Goal: Task Accomplishment & Management: Complete application form

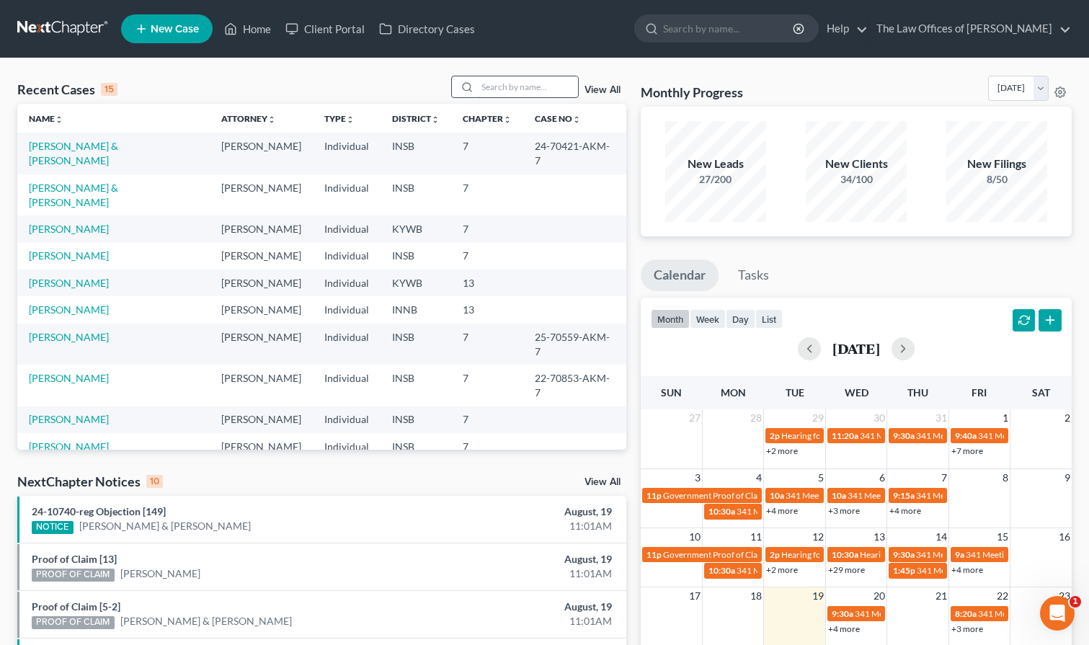
click at [500, 79] on input "search" at bounding box center [527, 86] width 101 height 21
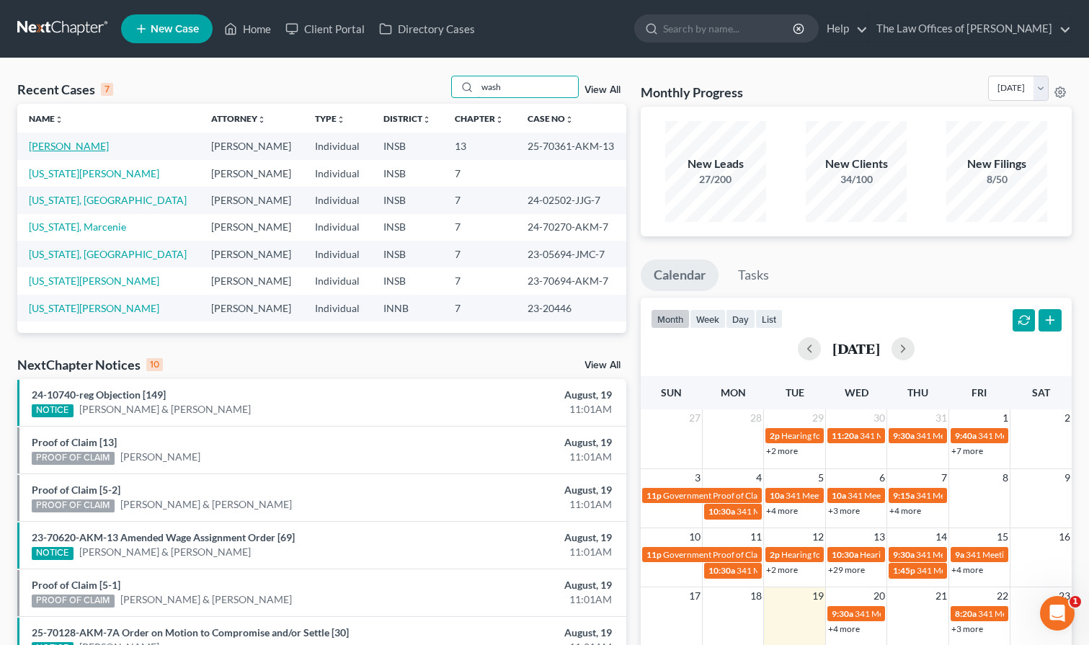
type input "wash"
click at [65, 152] on link "[PERSON_NAME]" at bounding box center [69, 146] width 80 height 12
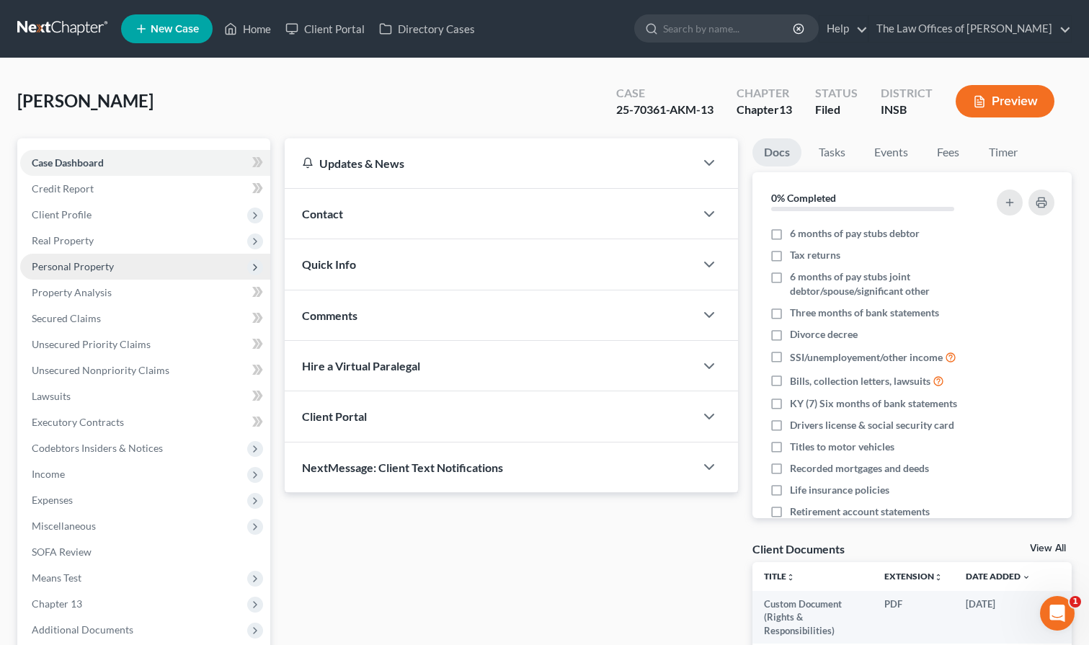
click at [79, 274] on span "Personal Property" at bounding box center [145, 267] width 250 height 26
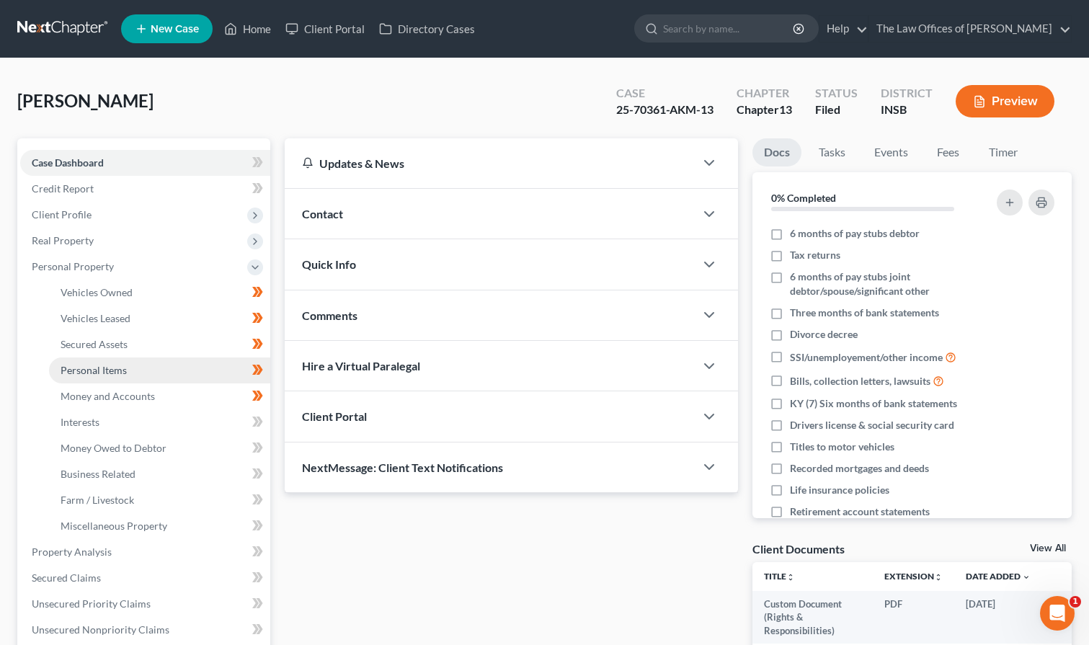
click at [98, 372] on span "Personal Items" at bounding box center [94, 370] width 66 height 12
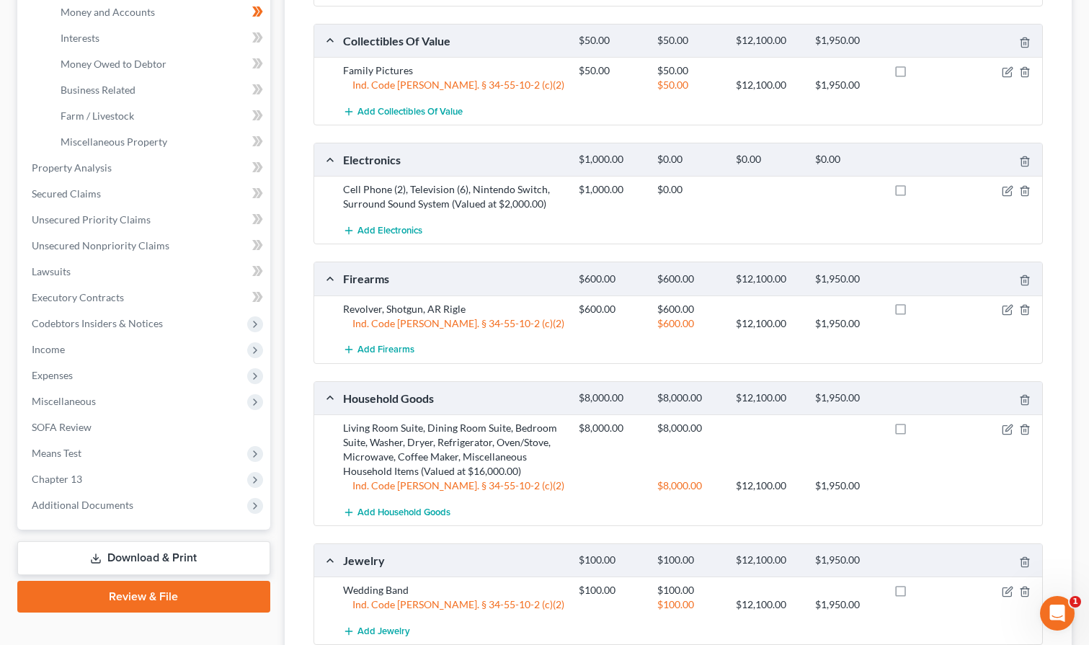
scroll to position [432, 0]
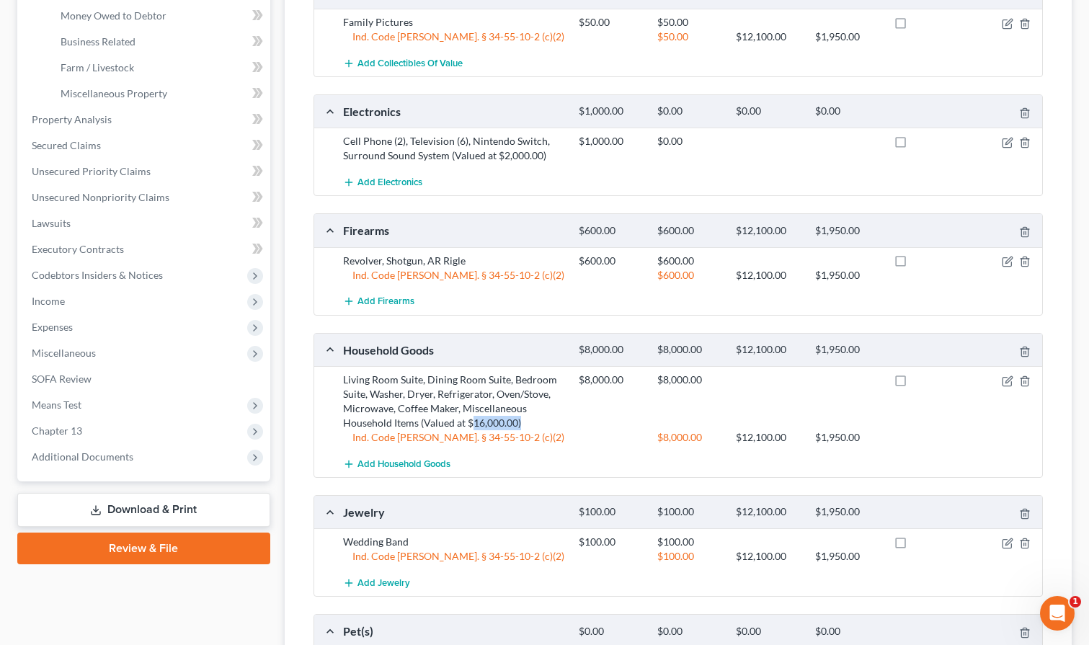
drag, startPoint x: 471, startPoint y: 421, endPoint x: 524, endPoint y: 418, distance: 52.7
click at [524, 418] on div "Living Room Suite, Dining Room Suite, Bedroom Suite, Washer, Dryer, Refrigerato…" at bounding box center [454, 401] width 236 height 58
click at [606, 401] on div "$8,000.00 $8,000.00" at bounding box center [807, 401] width 472 height 58
drag, startPoint x: 626, startPoint y: 375, endPoint x: 582, endPoint y: 385, distance: 45.3
click at [582, 385] on div "$8,000.00" at bounding box center [610, 379] width 79 height 14
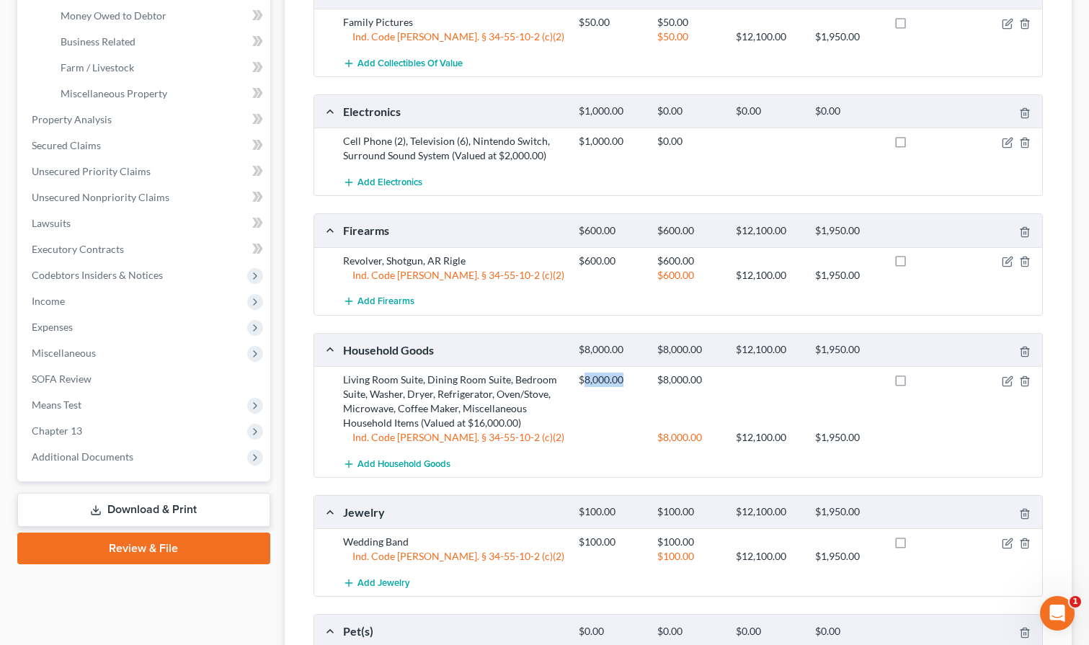
click at [603, 401] on div "$8,000.00 $8,000.00" at bounding box center [807, 401] width 472 height 58
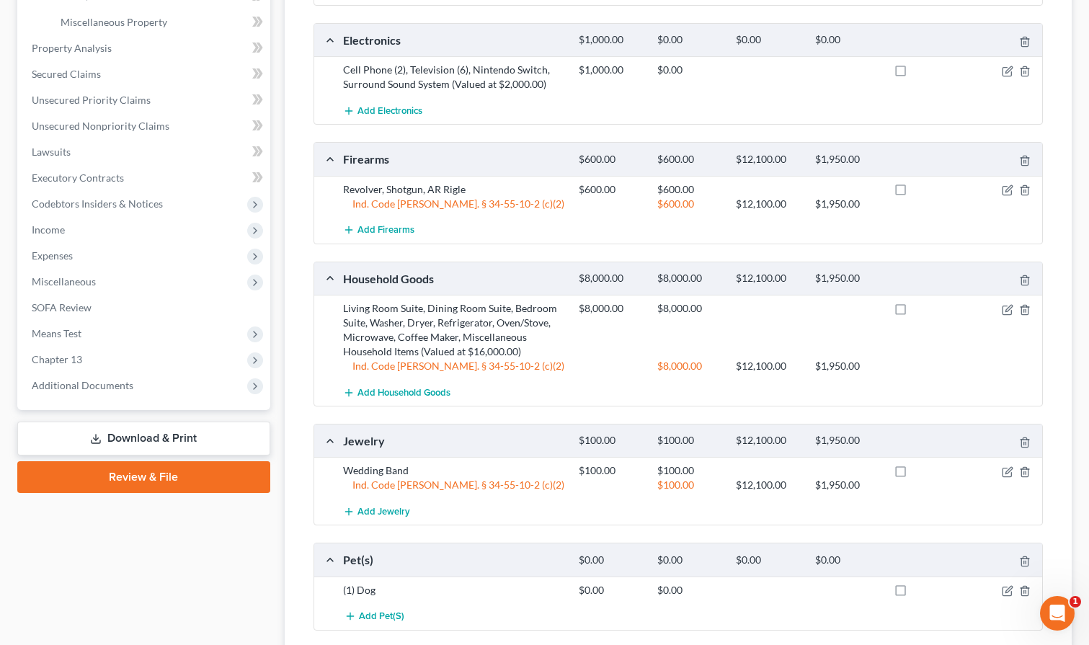
scroll to position [263, 0]
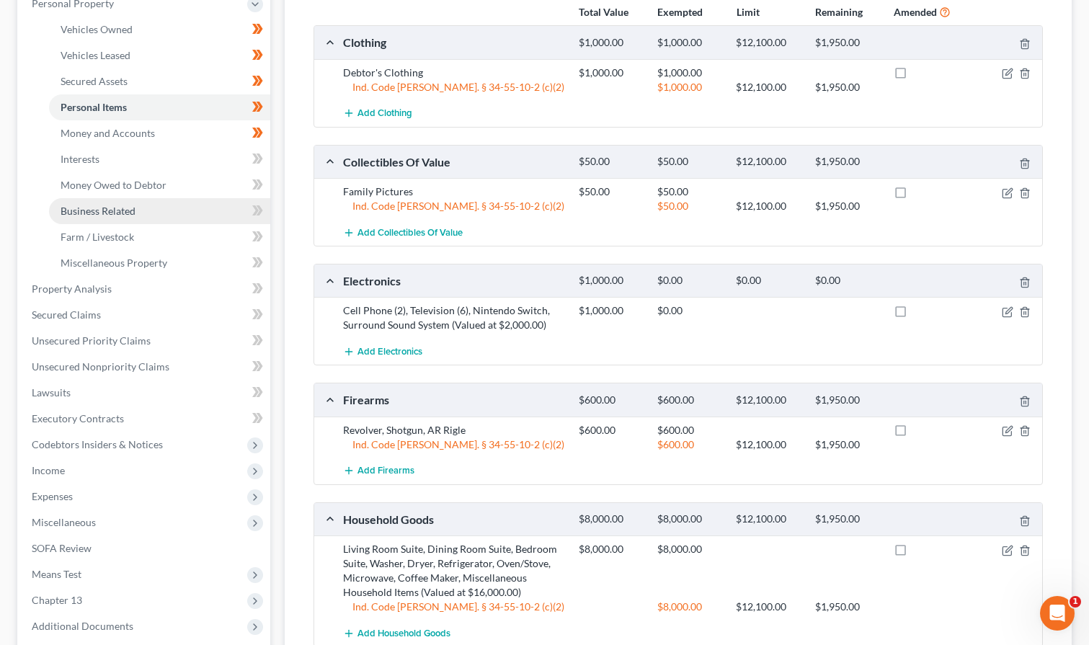
click at [123, 208] on span "Business Related" at bounding box center [98, 211] width 75 height 12
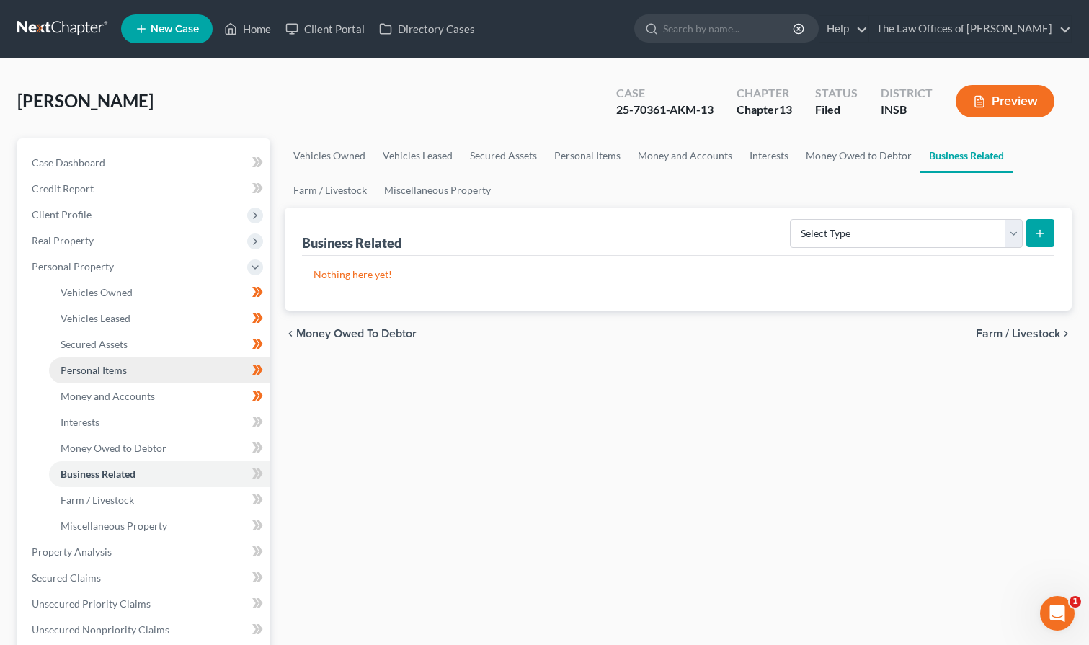
scroll to position [144, 0]
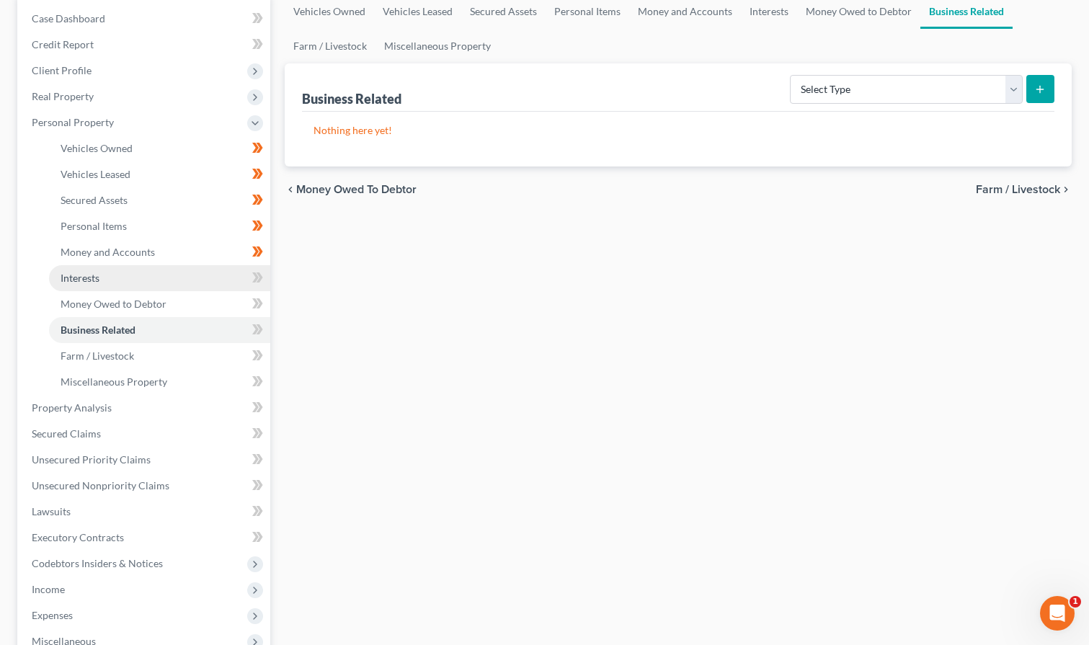
click at [89, 287] on link "Interests" at bounding box center [159, 278] width 221 height 26
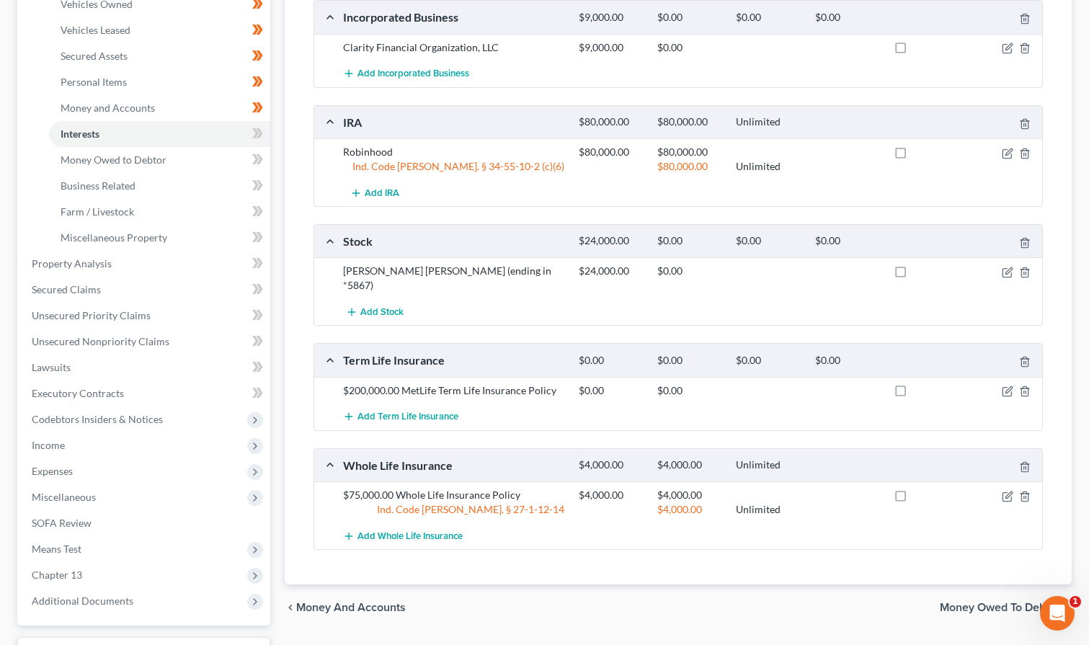
scroll to position [97, 0]
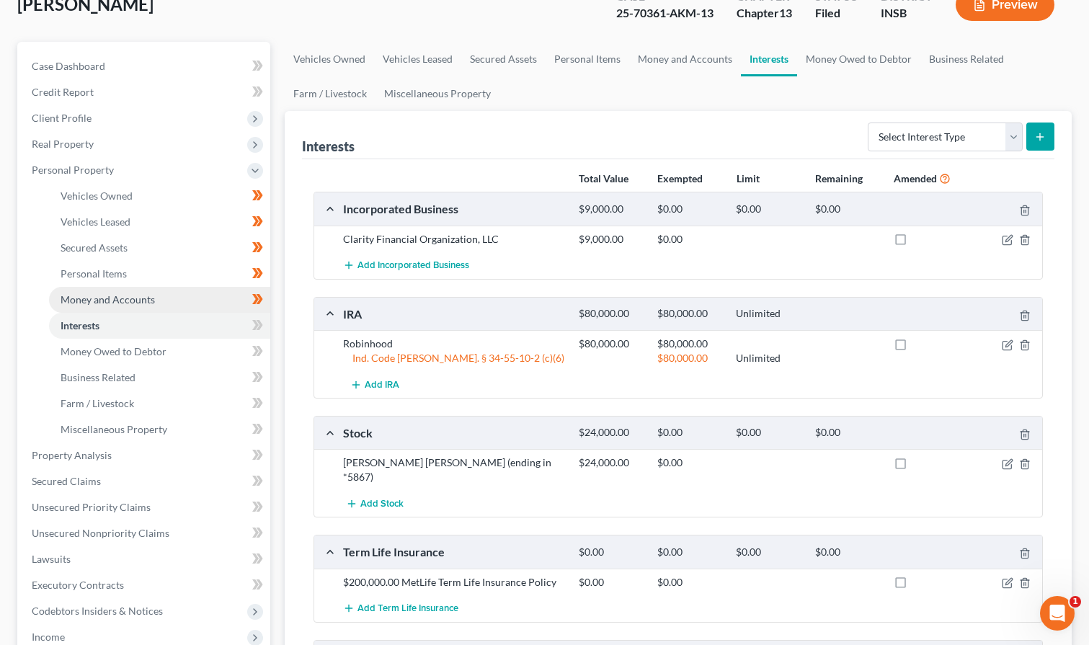
click at [102, 305] on link "Money and Accounts" at bounding box center [159, 300] width 221 height 26
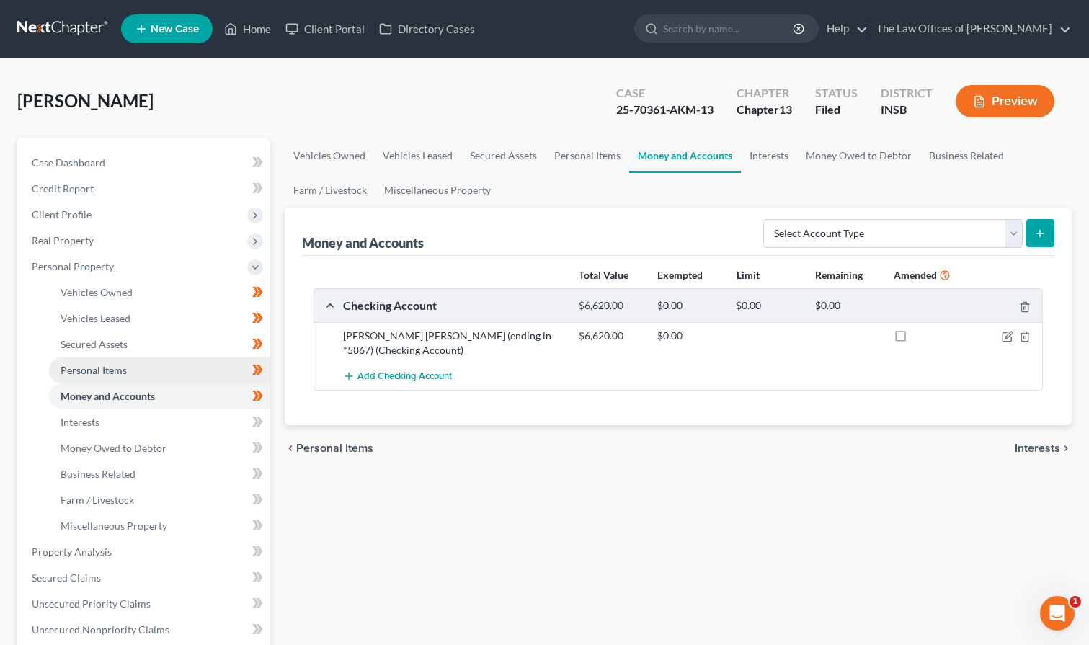
click at [112, 372] on span "Personal Items" at bounding box center [94, 370] width 66 height 12
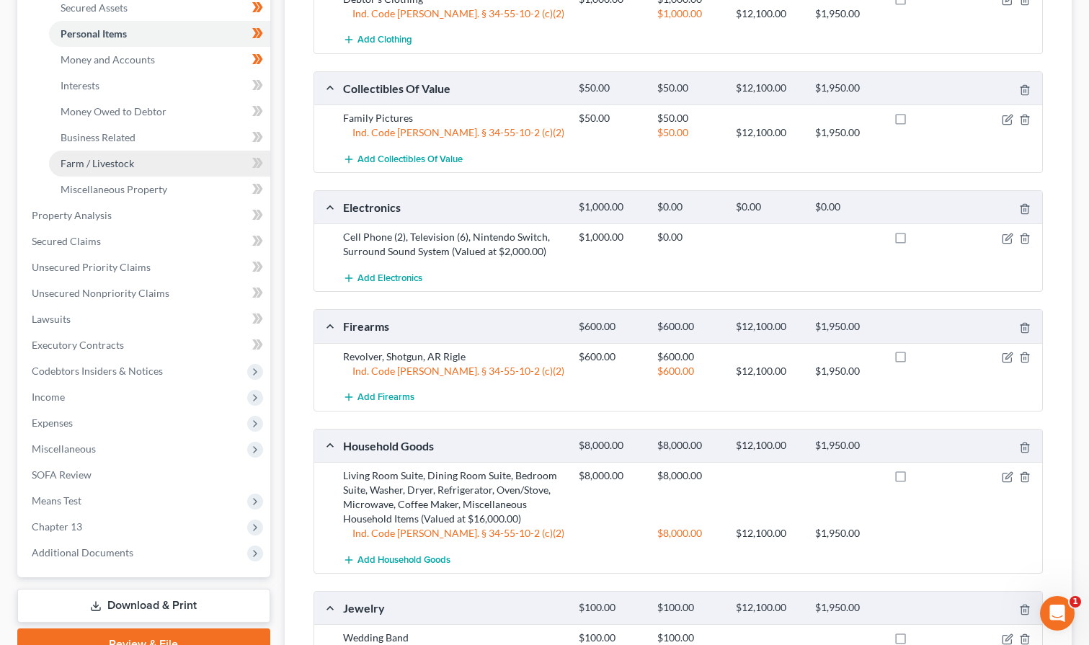
scroll to position [192, 0]
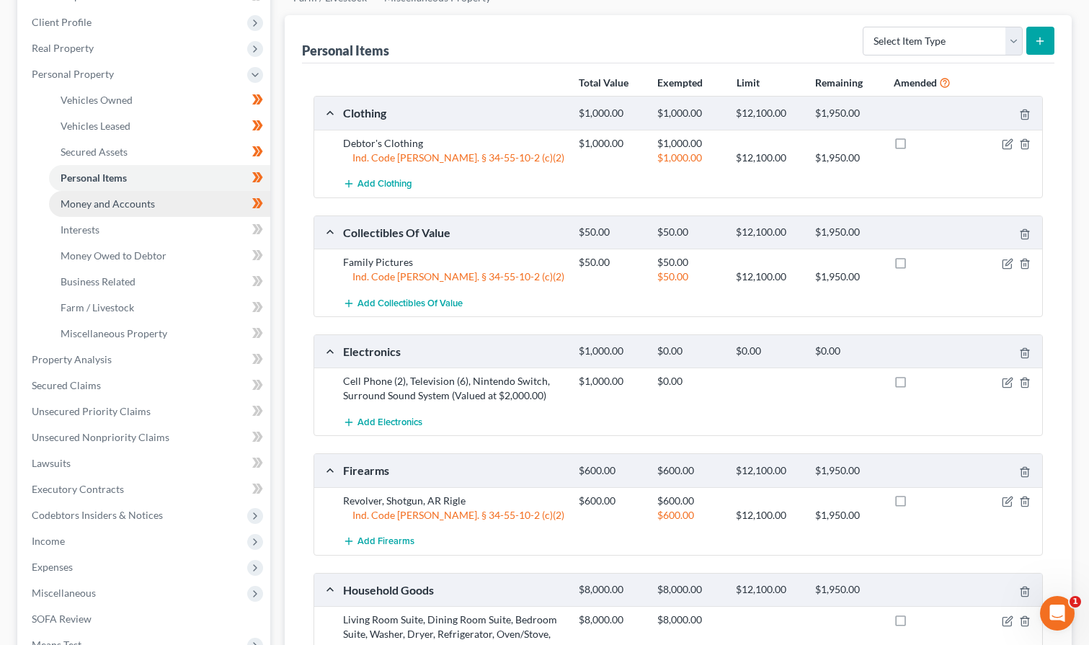
click at [112, 203] on span "Money and Accounts" at bounding box center [108, 203] width 94 height 12
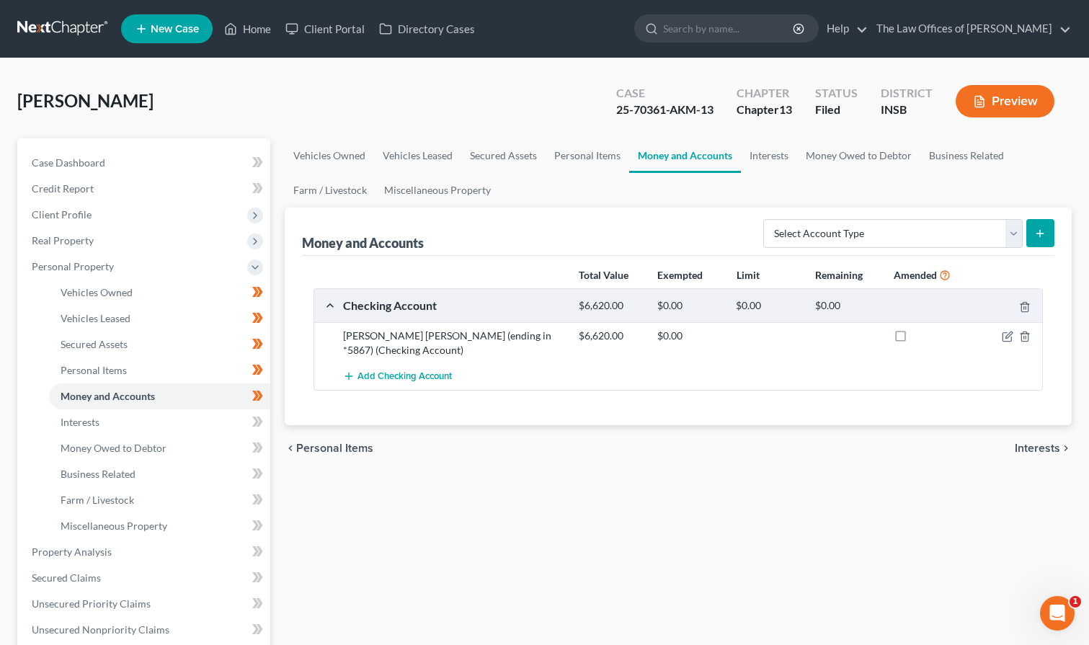
scroll to position [48, 0]
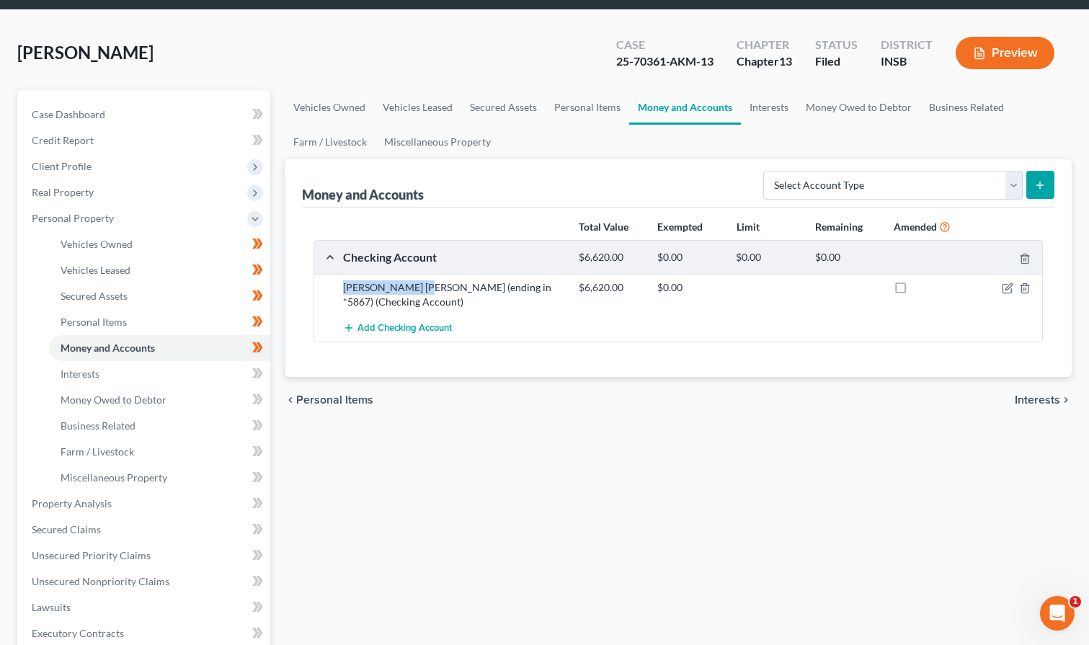
drag, startPoint x: 345, startPoint y: 291, endPoint x: 420, endPoint y: 292, distance: 74.9
click at [420, 292] on div "[PERSON_NAME] [PERSON_NAME] (ending in *5867) (Checking Account)" at bounding box center [454, 294] width 236 height 29
click at [449, 303] on div "[PERSON_NAME] [PERSON_NAME] (ending in *5867) (Checking Account)" at bounding box center [454, 294] width 236 height 29
click at [761, 112] on link "Interests" at bounding box center [769, 107] width 56 height 35
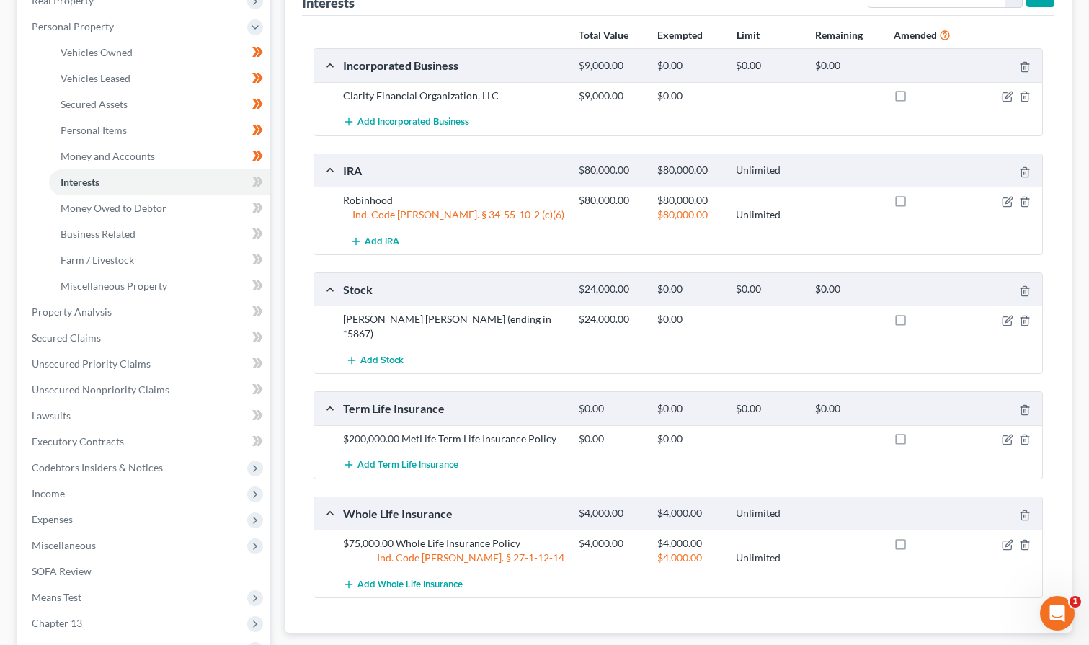
scroll to position [48, 0]
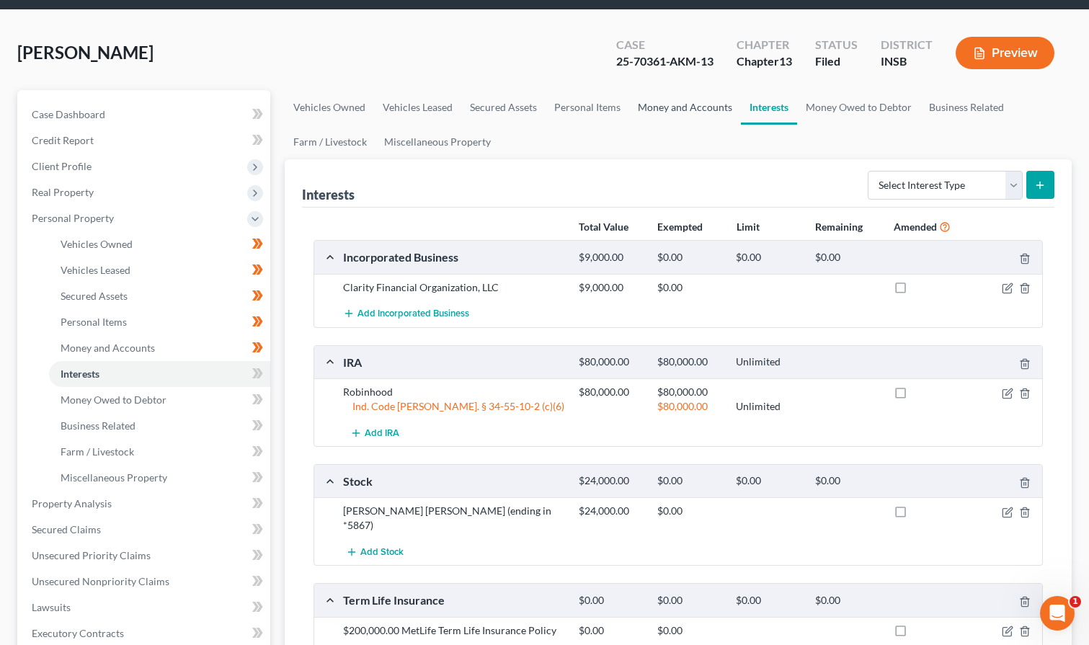
click at [682, 108] on link "Money and Accounts" at bounding box center [685, 107] width 112 height 35
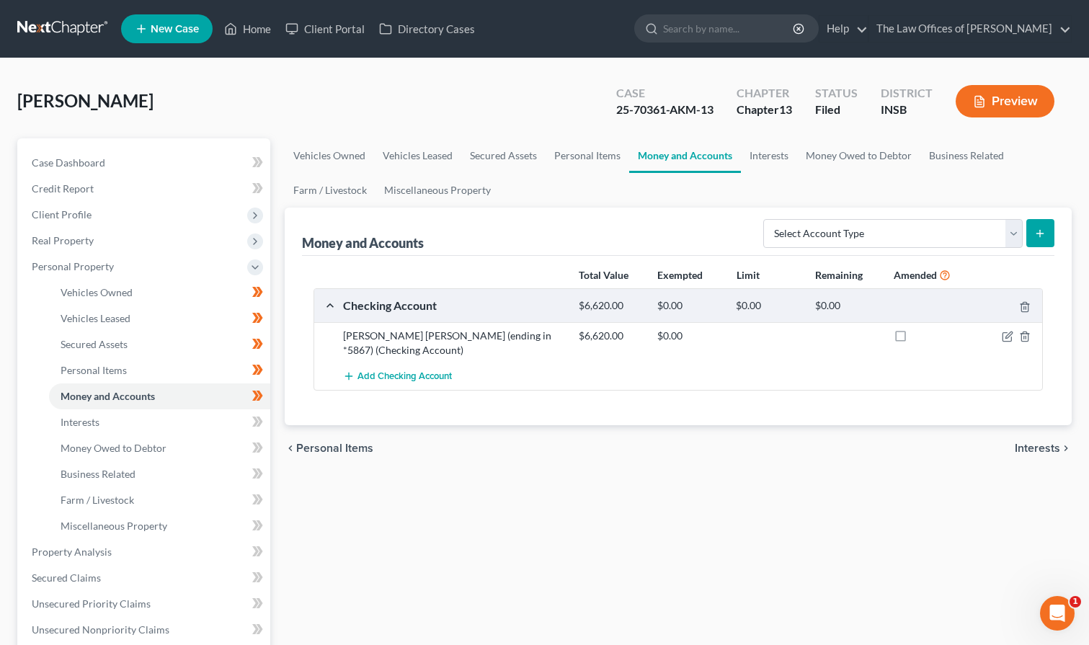
scroll to position [48, 0]
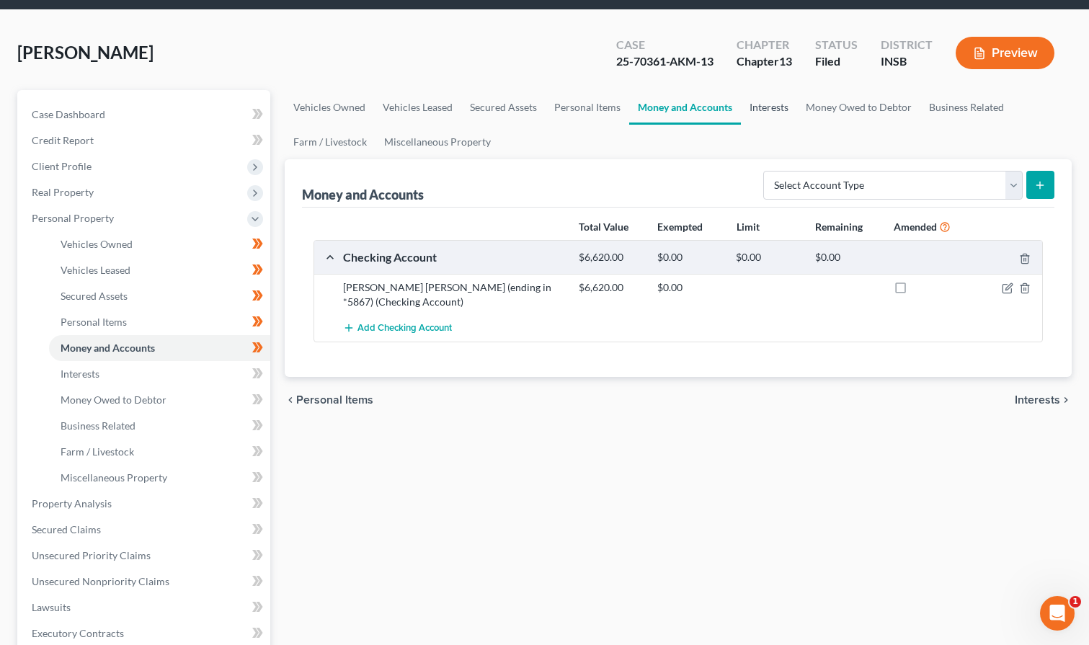
click at [764, 108] on link "Interests" at bounding box center [769, 107] width 56 height 35
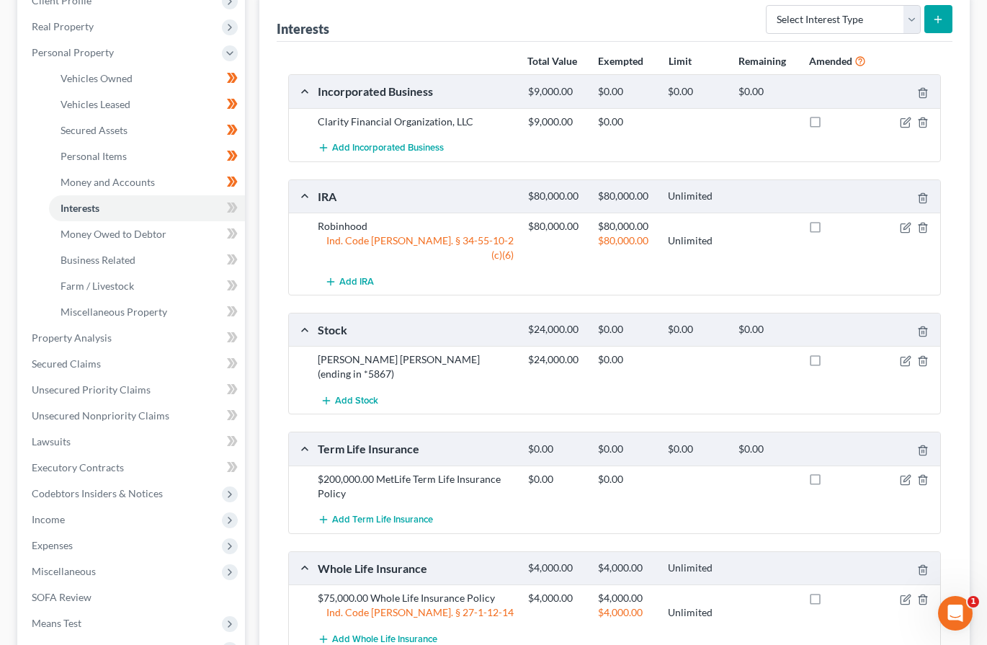
scroll to position [22, 0]
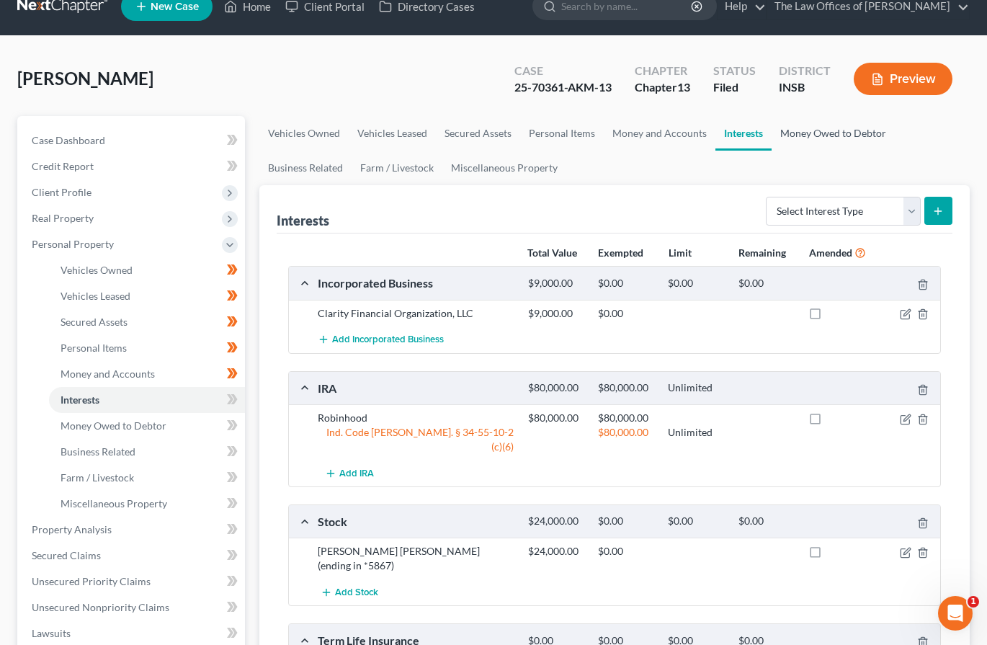
click at [806, 133] on link "Money Owed to Debtor" at bounding box center [833, 133] width 123 height 35
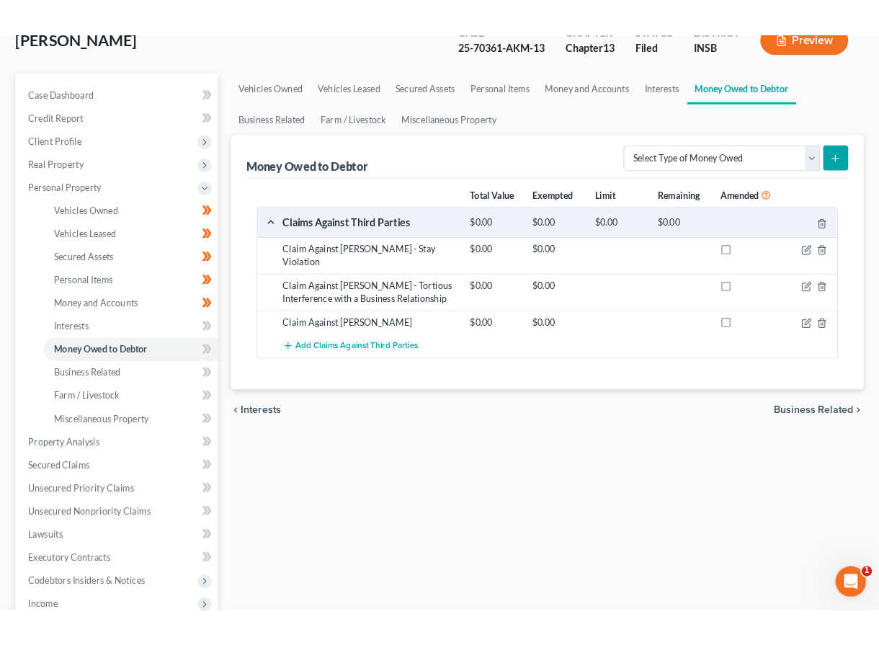
scroll to position [48, 0]
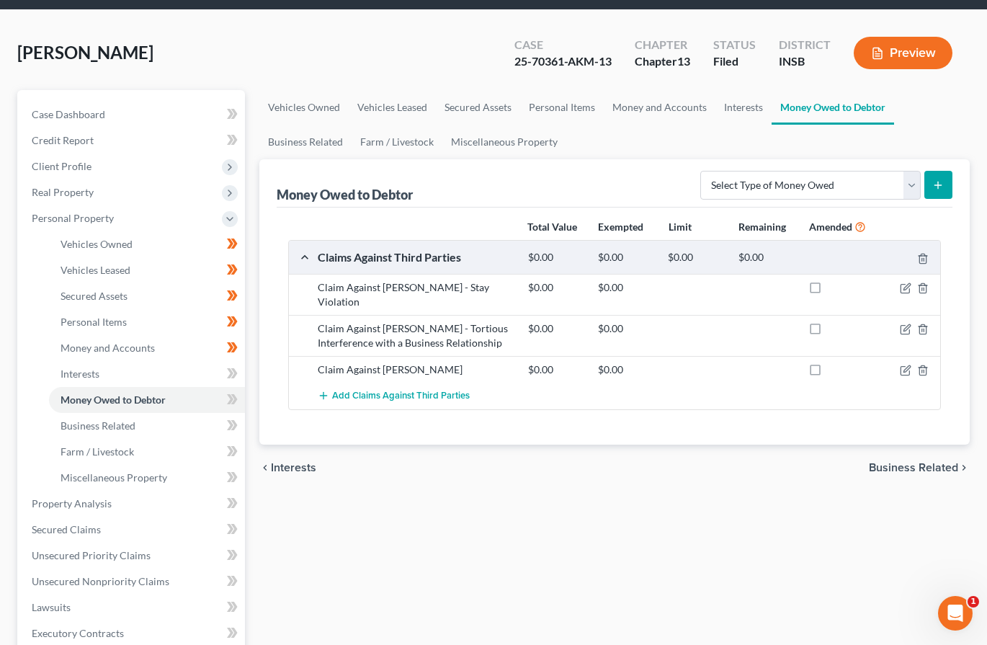
click at [584, 501] on div "Vehicles Owned Vehicles Leased Secured Assets Personal Items Money and Accounts…" at bounding box center [614, 519] width 725 height 858
click at [374, 304] on div "Claim Against [PERSON_NAME] - Stay Violation" at bounding box center [416, 294] width 210 height 29
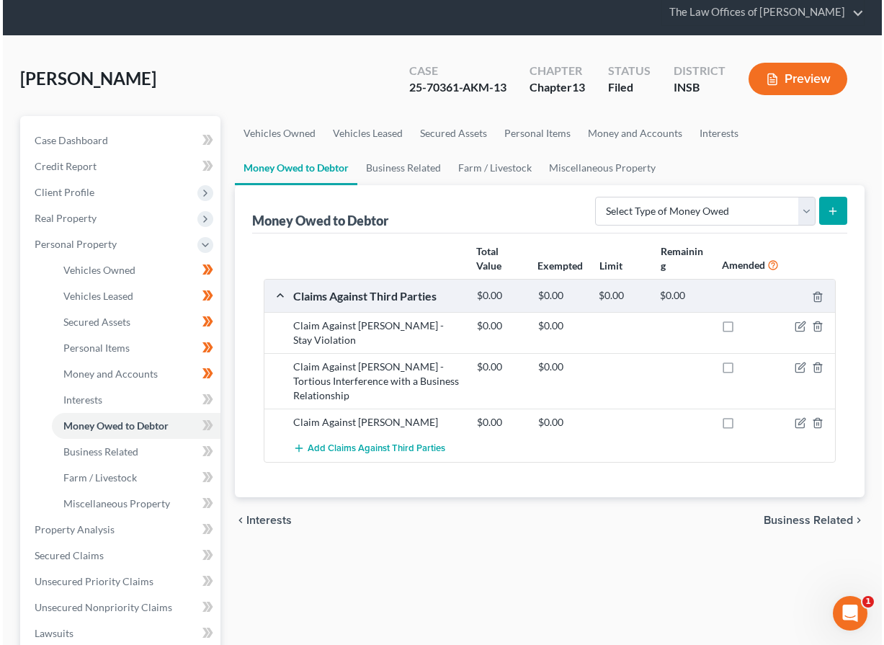
scroll to position [384, 0]
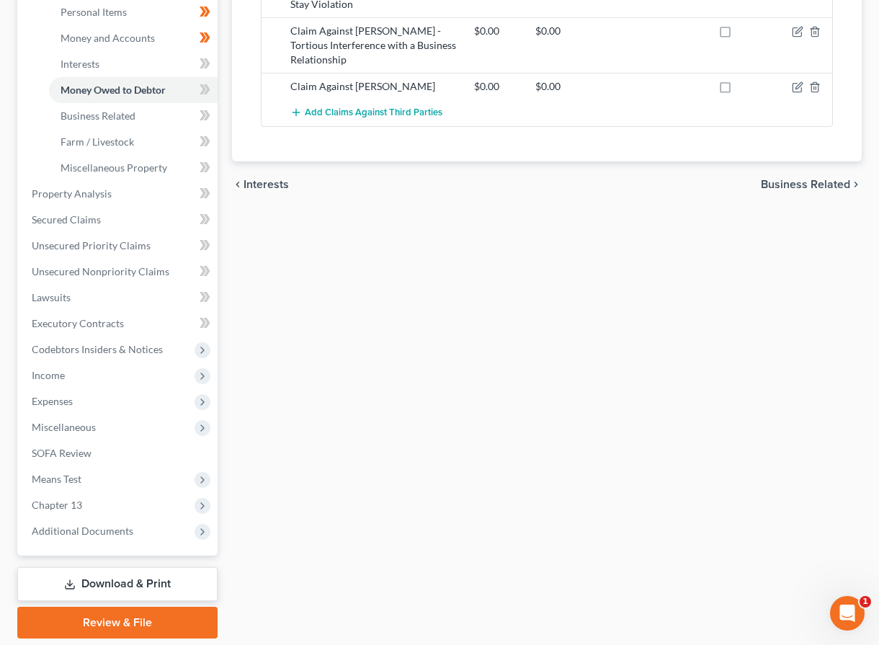
click at [303, 450] on div "Vehicles Owned Vehicles Leased Secured Assets Personal Items Money and Accounts…" at bounding box center [547, 209] width 644 height 858
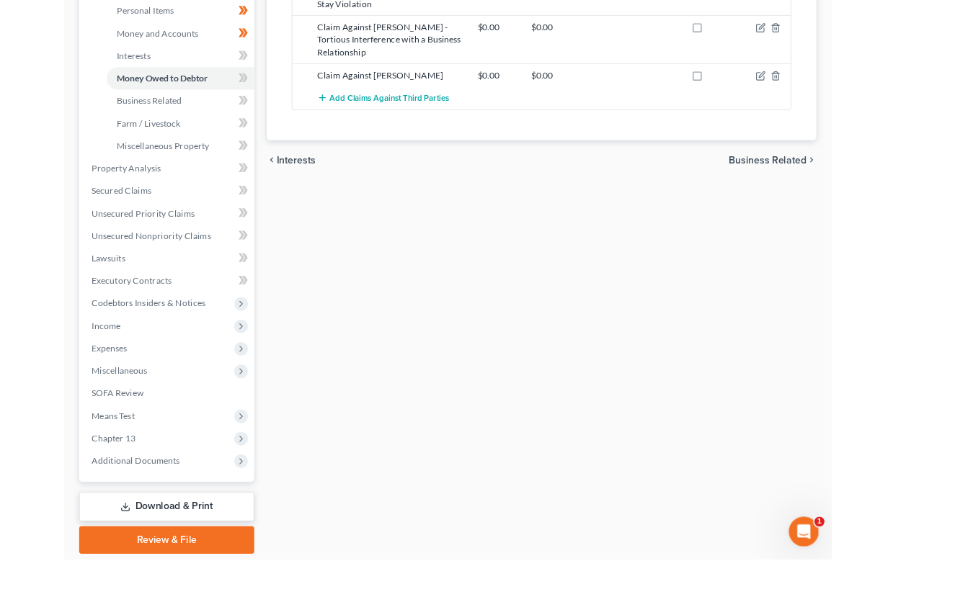
scroll to position [358, 0]
